Goal: Information Seeking & Learning: Find specific fact

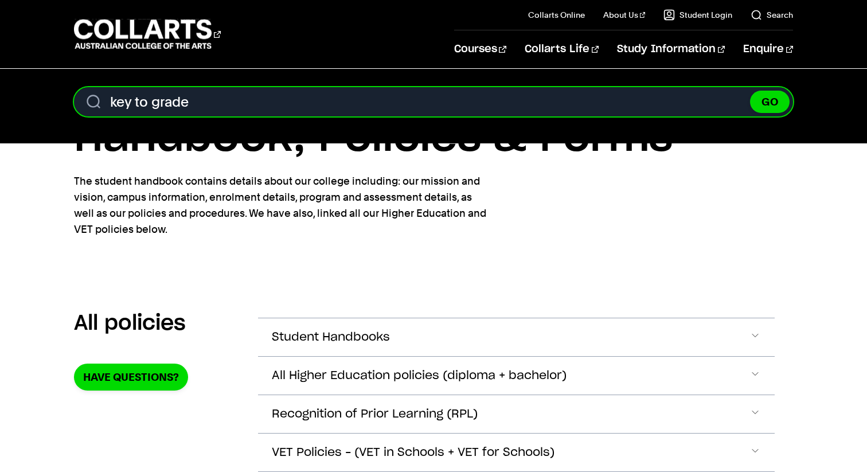
click at [750, 91] on button "GO" at bounding box center [770, 102] width 40 height 22
type input "key to grad"
click at [750, 91] on button "GO" at bounding box center [770, 102] width 40 height 22
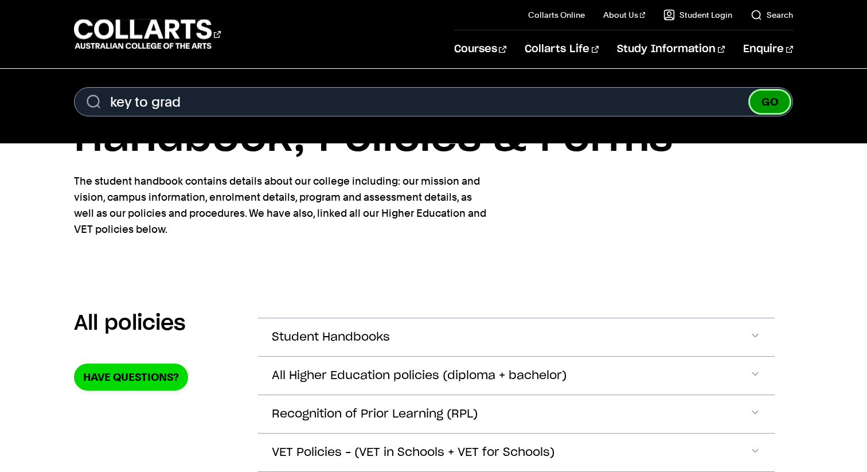
click at [772, 102] on button "GO" at bounding box center [770, 102] width 40 height 22
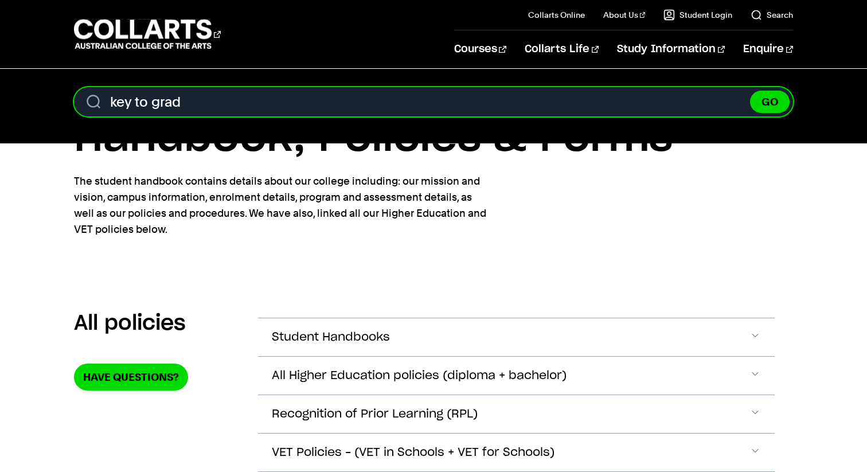
drag, startPoint x: 195, startPoint y: 103, endPoint x: 58, endPoint y: 96, distance: 137.2
click at [58, 96] on div "Search. Search content key to grad GO" at bounding box center [433, 106] width 867 height 38
